Goal: Information Seeking & Learning: Understand process/instructions

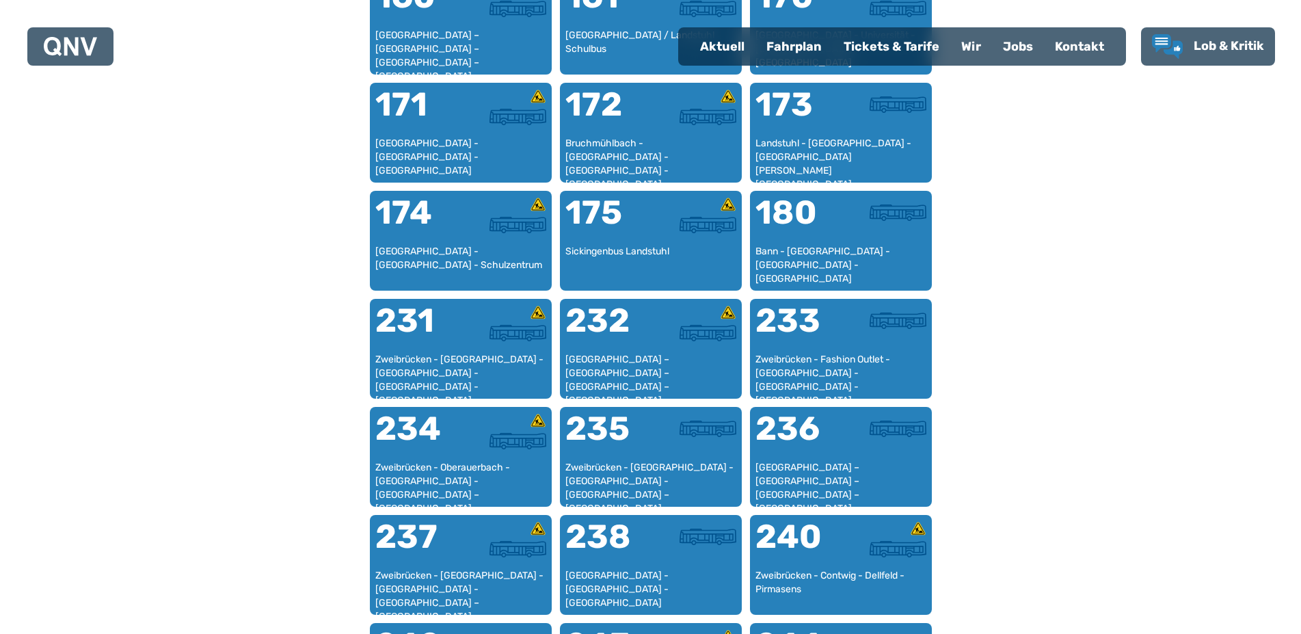
scroll to position [856, 0]
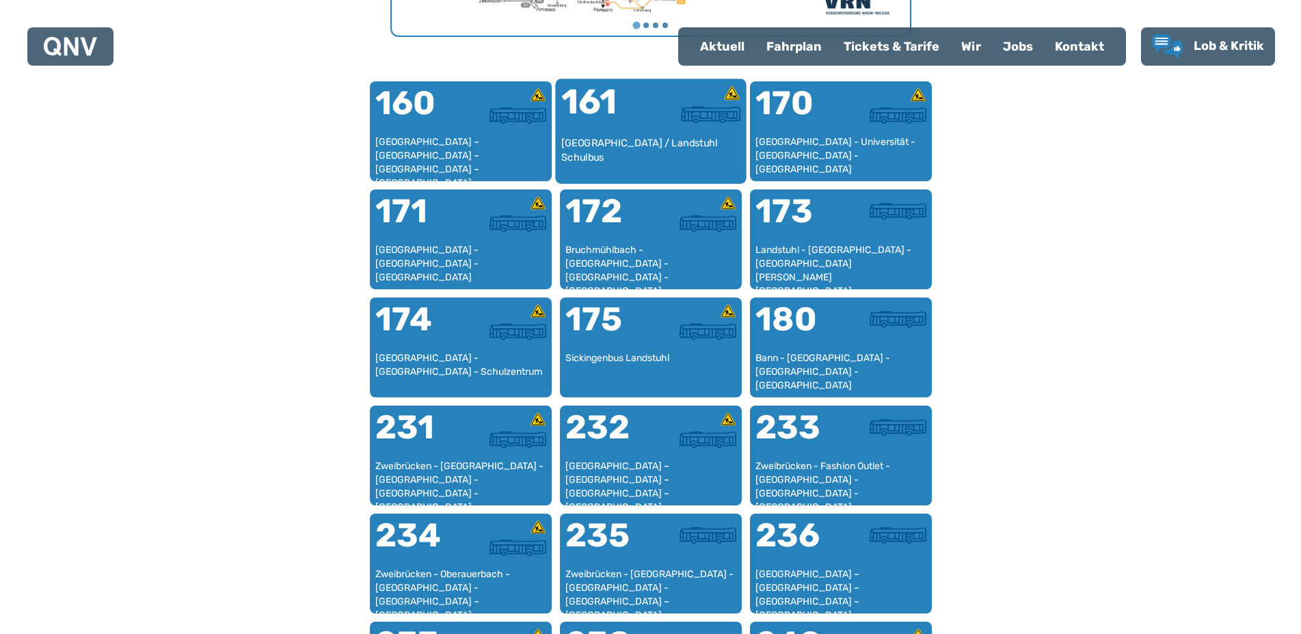
click at [681, 123] on img at bounding box center [710, 114] width 59 height 17
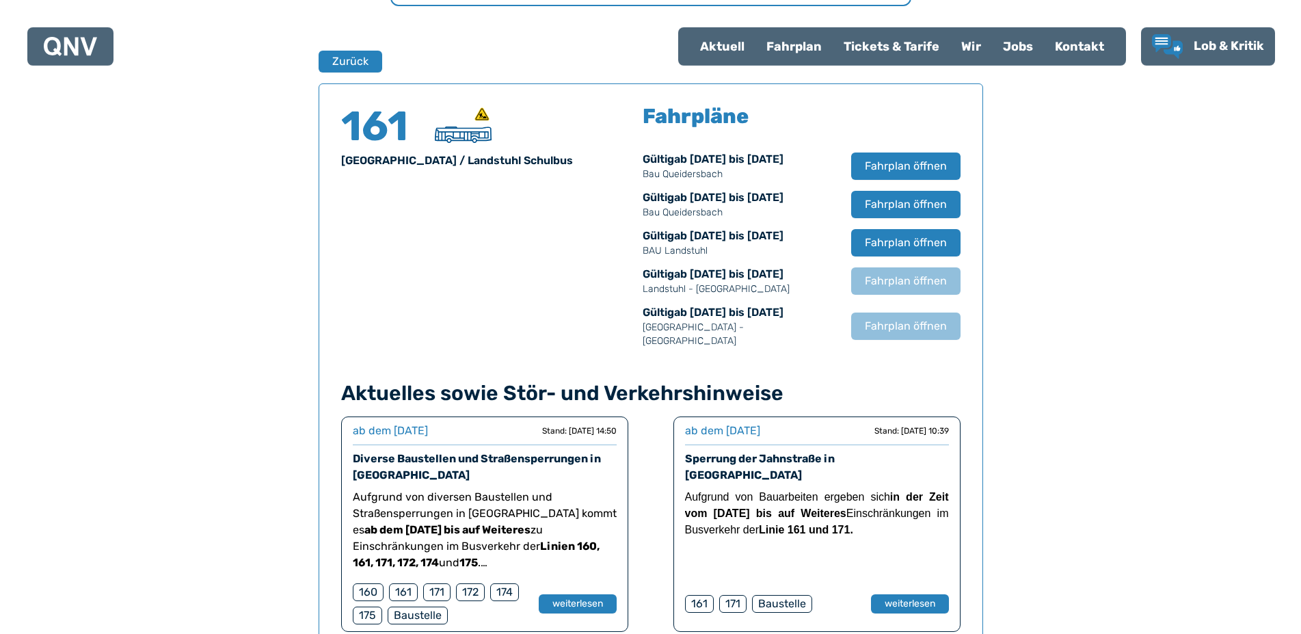
scroll to position [849, 0]
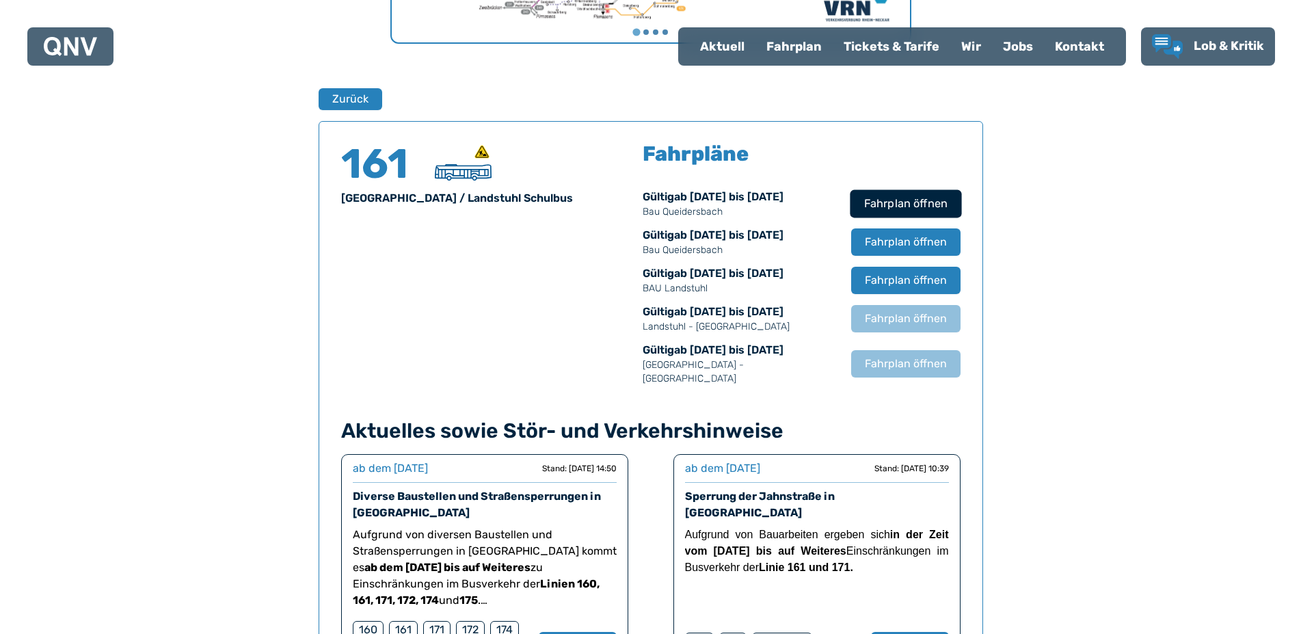
click at [947, 212] on span "Fahrplan öffnen" at bounding box center [904, 203] width 83 height 16
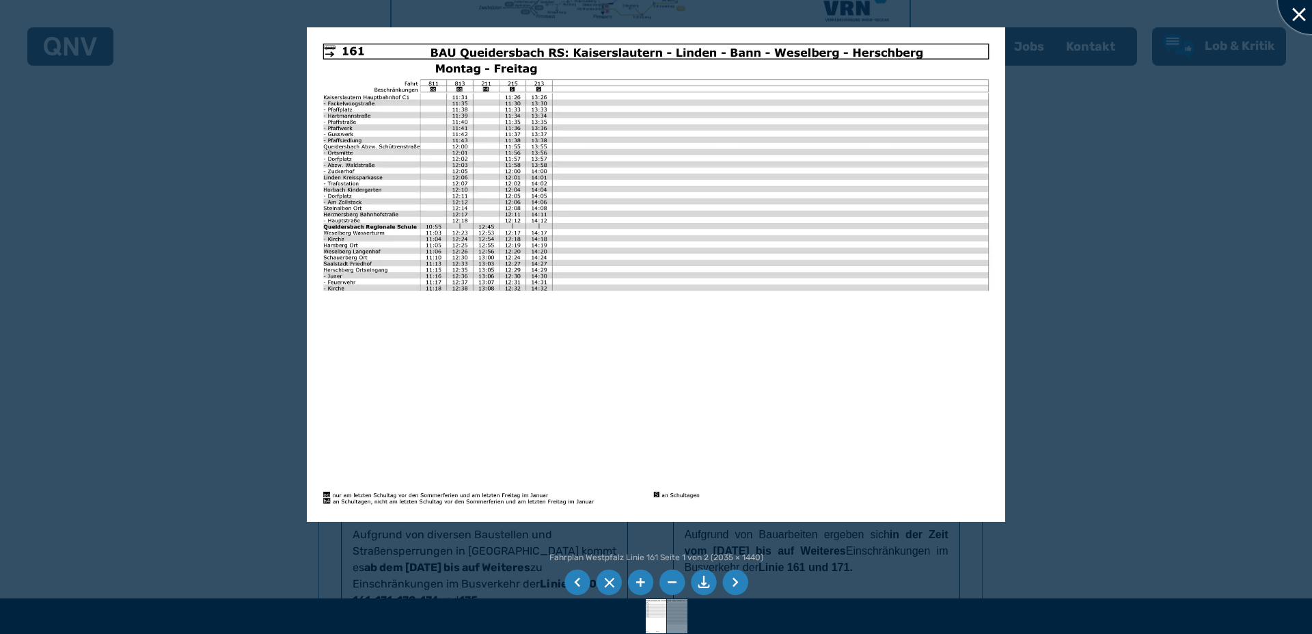
click at [1300, 14] on div at bounding box center [1312, 0] width 68 height 68
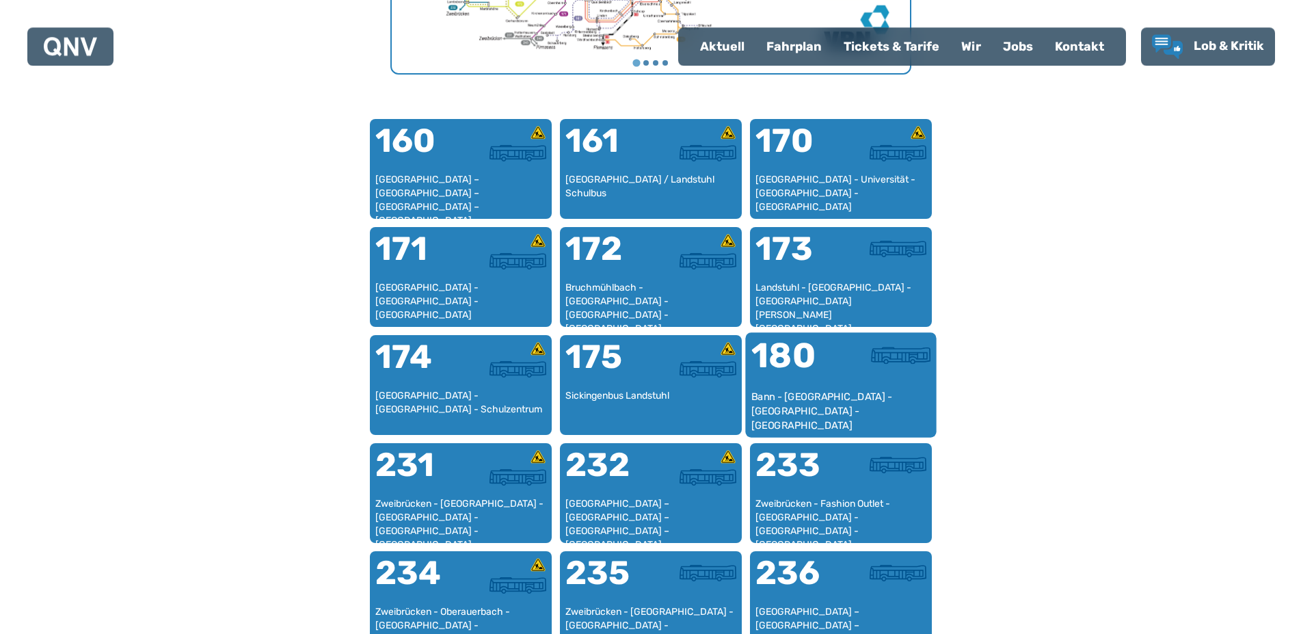
scroll to position [856, 0]
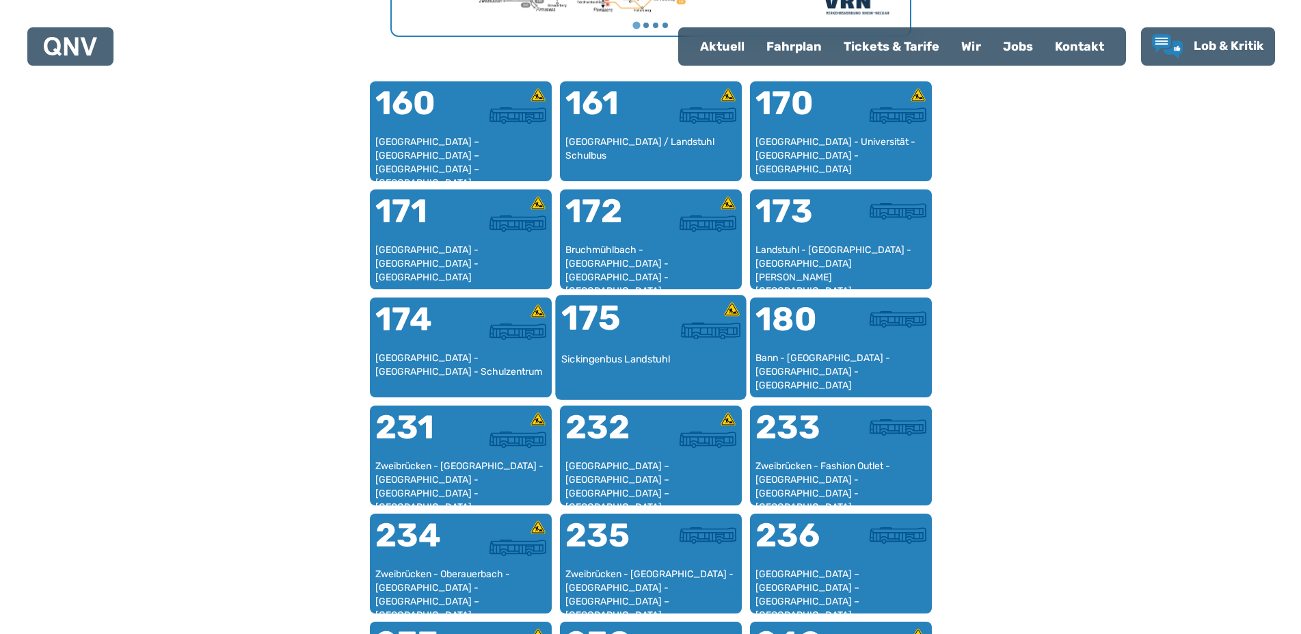
click at [691, 322] on img at bounding box center [710, 330] width 59 height 17
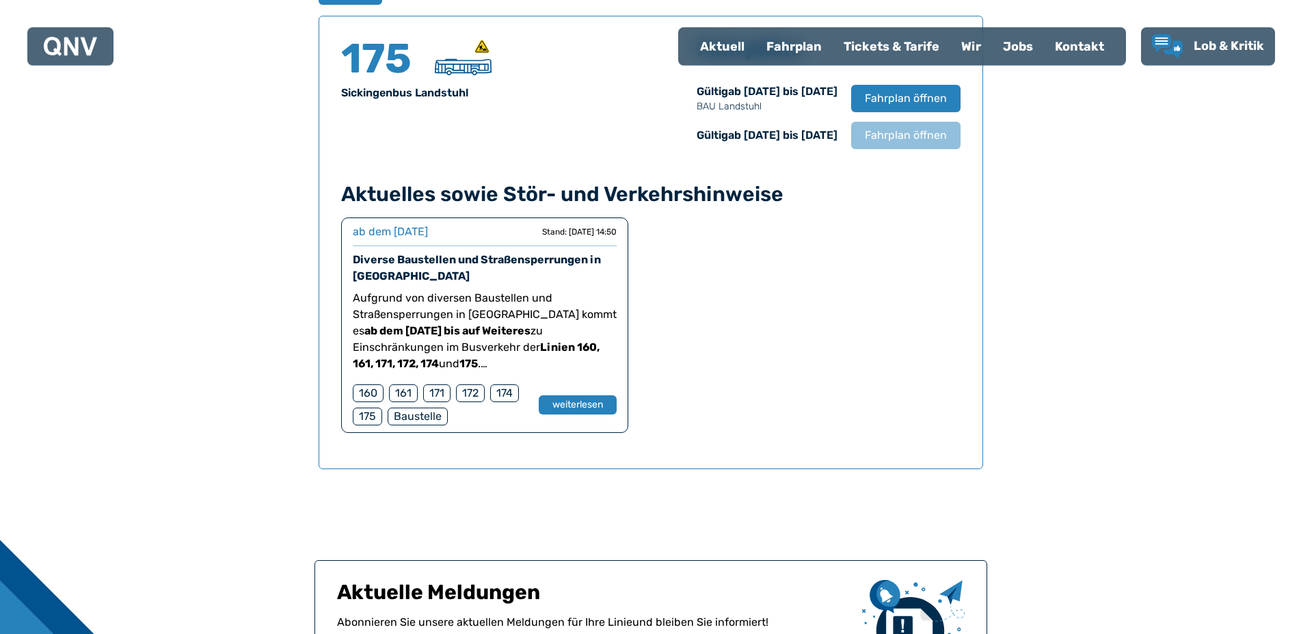
scroll to position [955, 0]
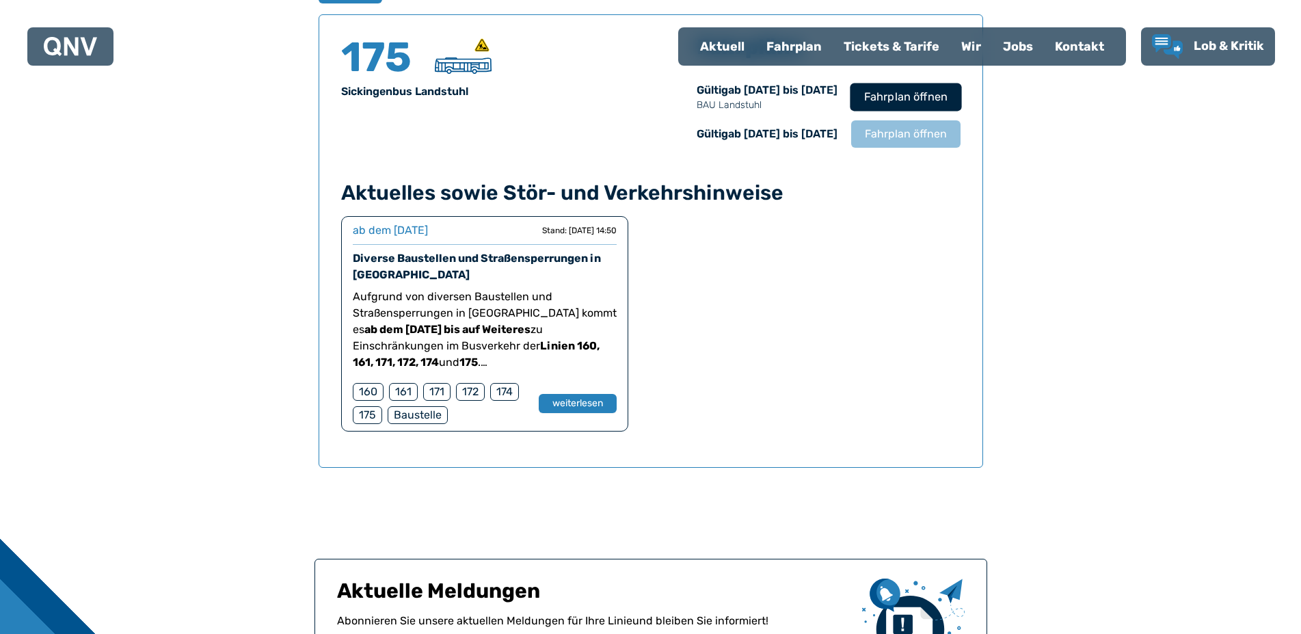
click at [947, 105] on span "Fahrplan öffnen" at bounding box center [904, 97] width 83 height 16
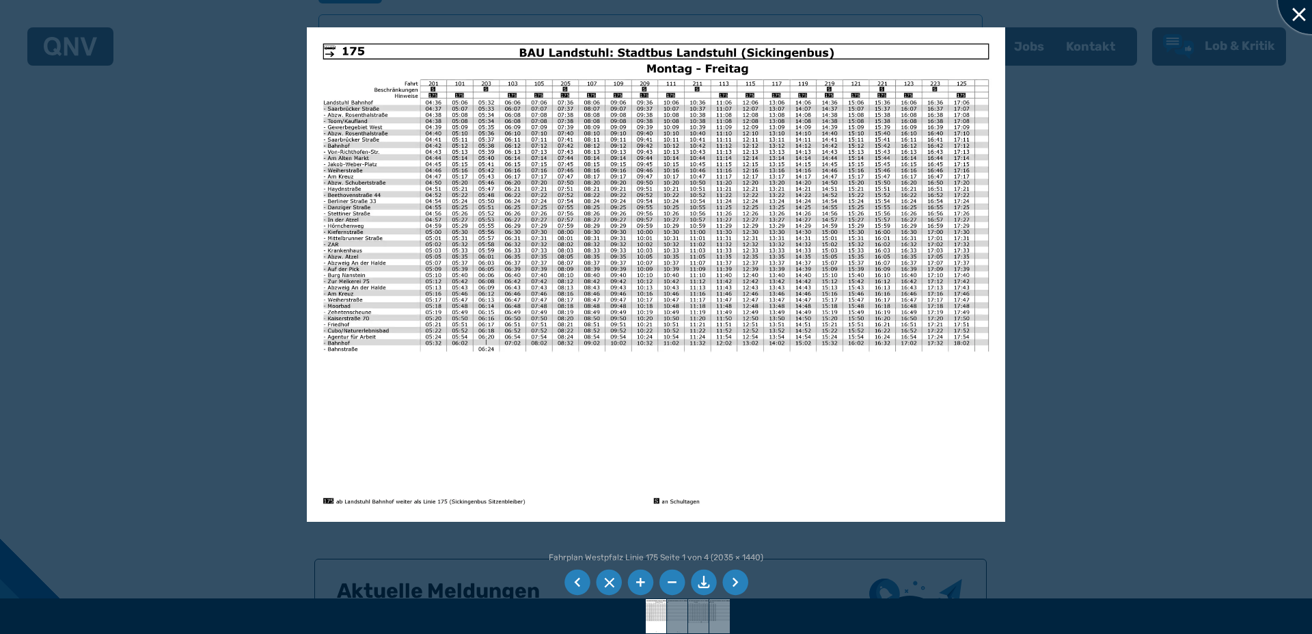
drag, startPoint x: 1306, startPoint y: 12, endPoint x: 1308, endPoint y: 22, distance: 10.5
click at [1300, 12] on div at bounding box center [1312, 0] width 68 height 68
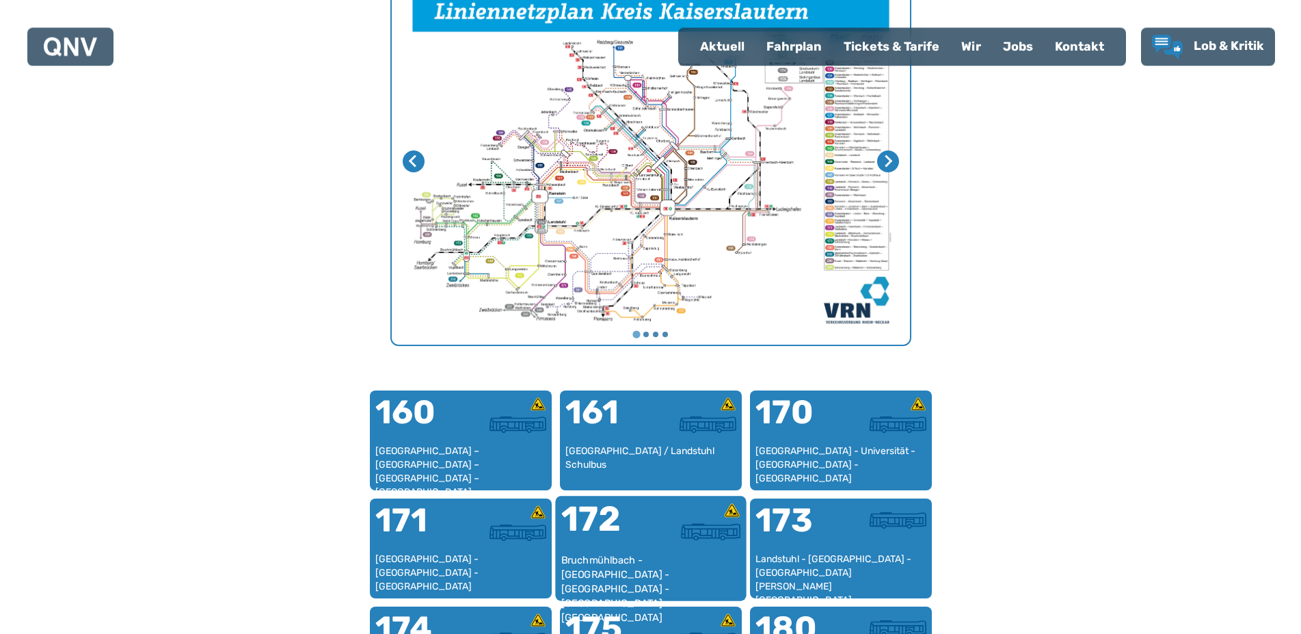
scroll to position [642, 0]
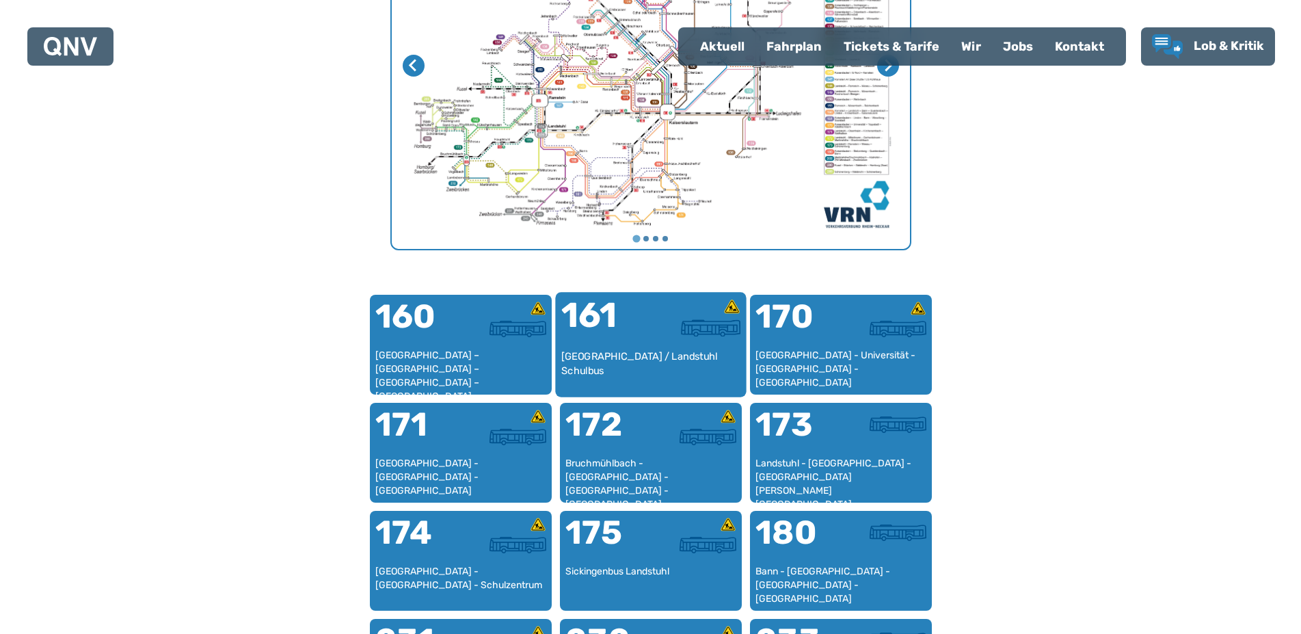
click at [560, 349] on div "161" at bounding box center [605, 323] width 90 height 51
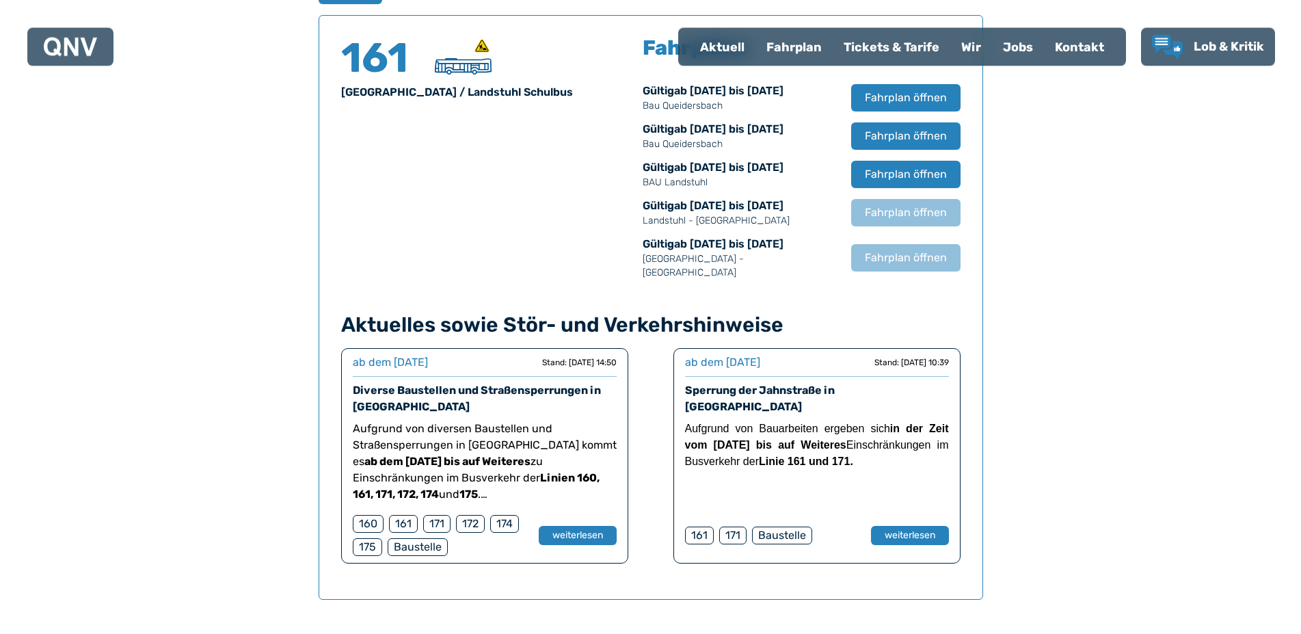
scroll to position [955, 0]
click at [947, 105] on span "Fahrplan öffnen" at bounding box center [904, 97] width 83 height 16
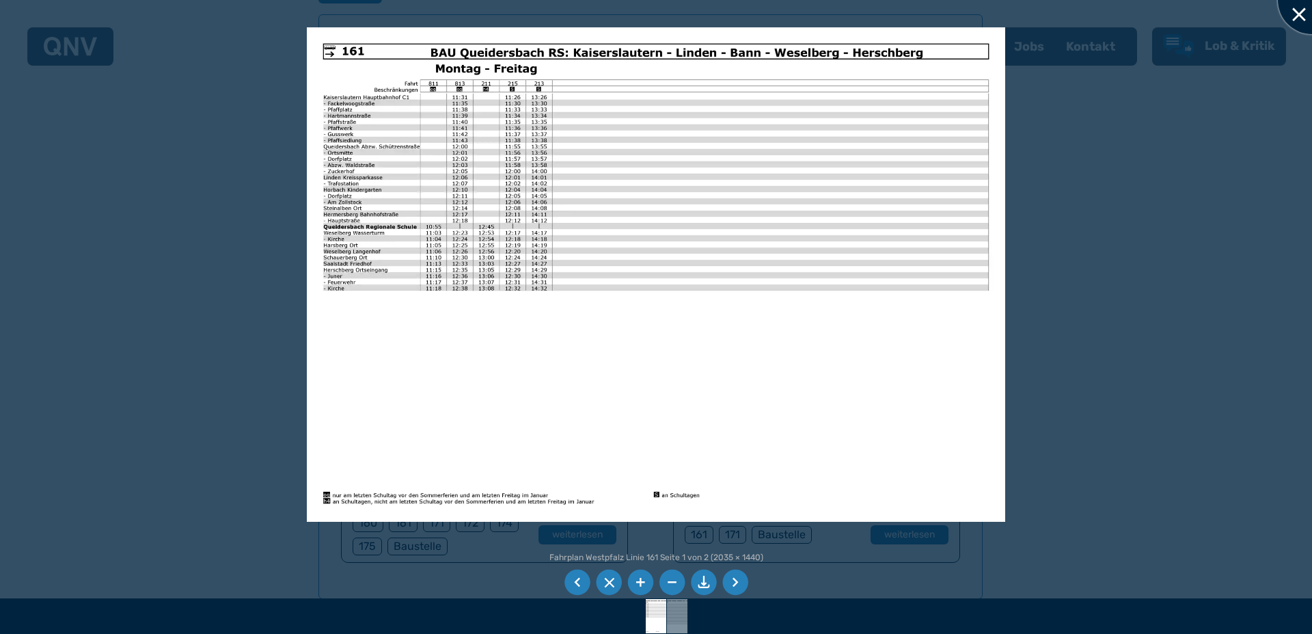
click at [1292, 18] on div at bounding box center [1312, 0] width 68 height 68
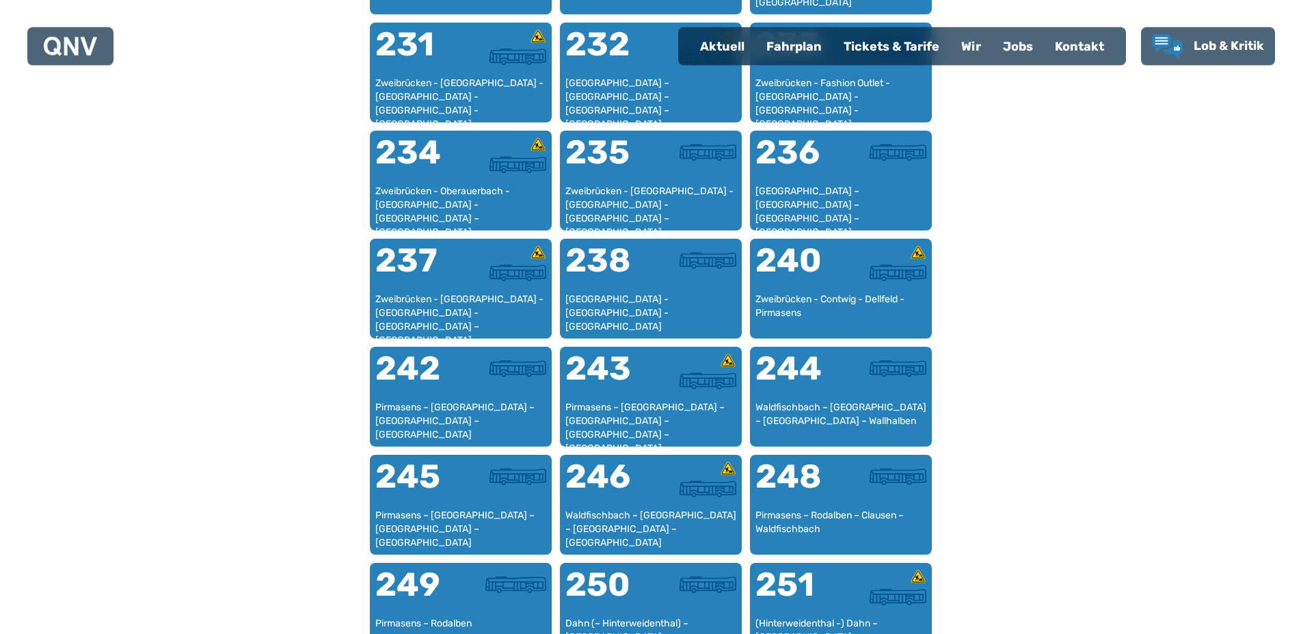
scroll to position [1282, 0]
